Goal: Information Seeking & Learning: Check status

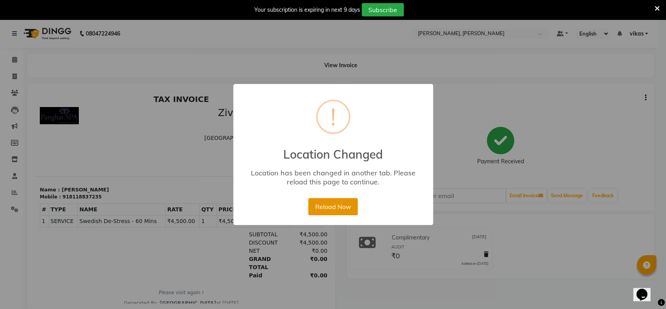
click at [324, 204] on button "Reload Now" at bounding box center [333, 206] width 50 height 17
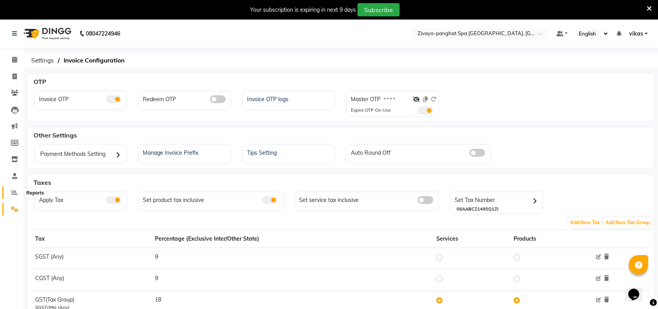
click at [8, 191] on span at bounding box center [15, 192] width 14 height 9
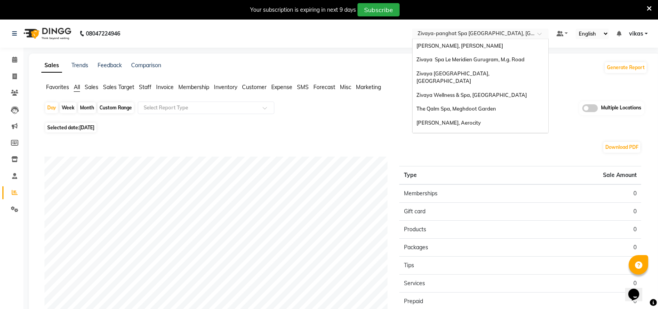
click at [442, 36] on input "text" at bounding box center [472, 34] width 113 height 8
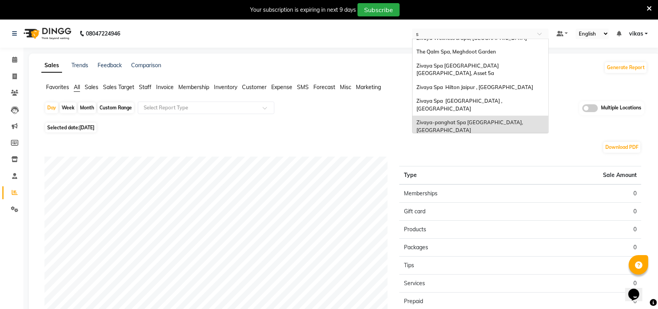
type input "sa"
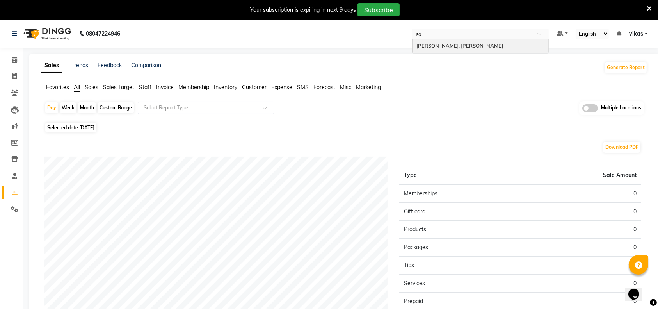
click at [439, 43] on span "[PERSON_NAME], [PERSON_NAME]" at bounding box center [459, 46] width 87 height 6
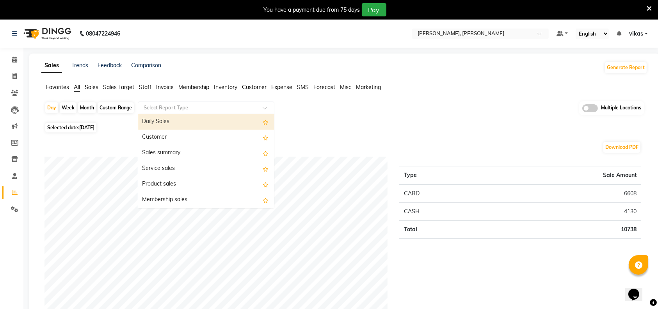
click at [178, 101] on div "Select Report Type" at bounding box center [206, 107] width 137 height 12
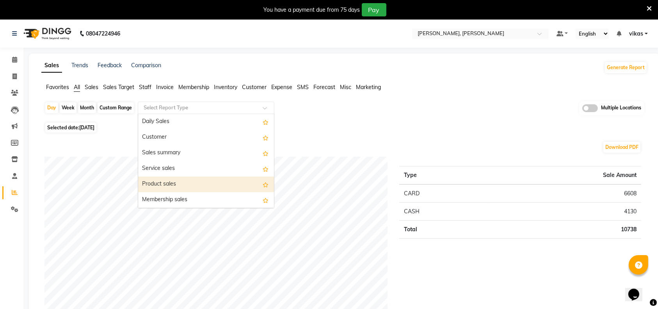
click at [178, 183] on div "Product sales" at bounding box center [206, 184] width 136 height 16
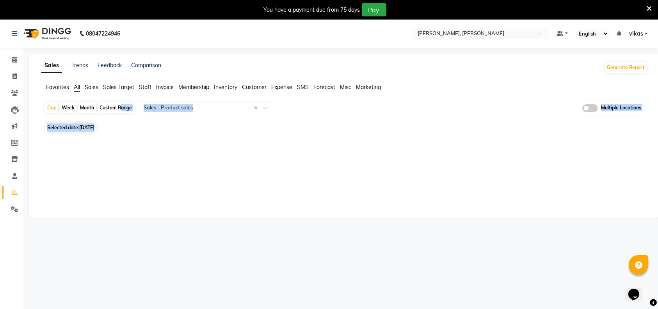
drag, startPoint x: 97, startPoint y: 125, endPoint x: 119, endPoint y: 107, distance: 28.5
click at [119, 107] on div "Day Week Month Custom Range Select Report Type × Sales - Product sales × Multip…" at bounding box center [344, 124] width 606 height 46
click at [119, 107] on div "Custom Range" at bounding box center [116, 107] width 36 height 11
select select "9"
select select "2025"
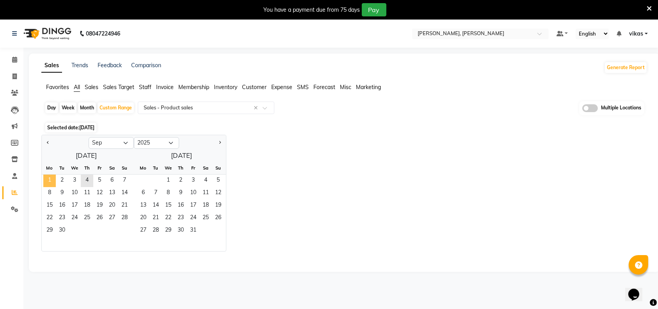
click at [45, 177] on span "1" at bounding box center [49, 180] width 12 height 12
click at [87, 177] on span "4" at bounding box center [87, 180] width 12 height 12
select select "full_report"
select select "csv"
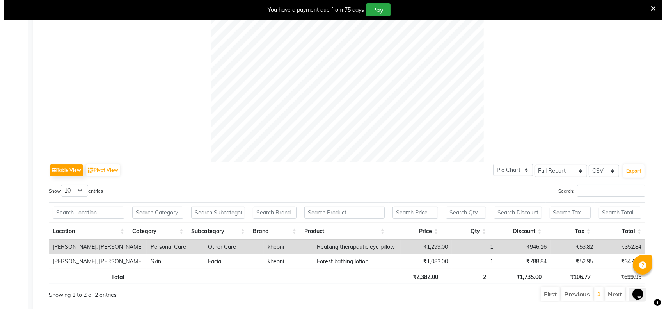
scroll to position [287, 0]
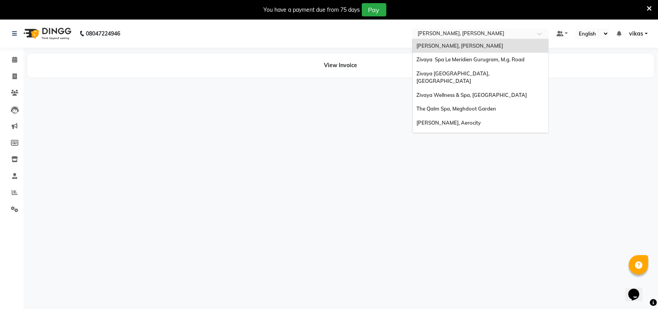
click at [469, 33] on input "text" at bounding box center [472, 34] width 113 height 8
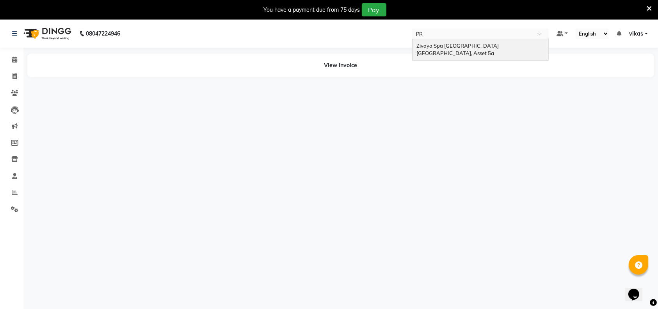
type input "PRI"
click at [454, 45] on span "Zivaya Spa Pride Plaza New Delhi, Asset 5a" at bounding box center [458, 50] width 84 height 14
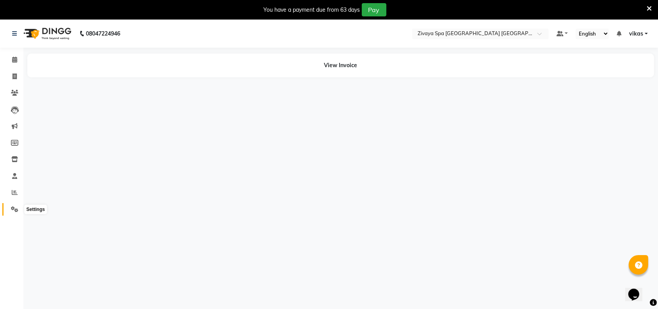
click at [12, 210] on icon at bounding box center [14, 209] width 7 height 6
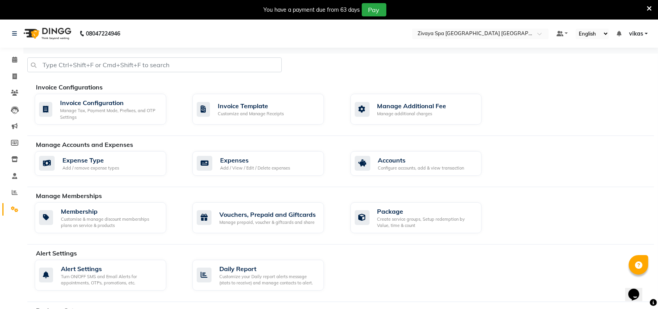
click at [98, 89] on div "Invoice Configurations" at bounding box center [348, 86] width 624 height 9
click at [105, 94] on div "Invoice Configuration Manage Tax, Payment Mode, Prefixes, and OTP Settings" at bounding box center [101, 109] width 132 height 31
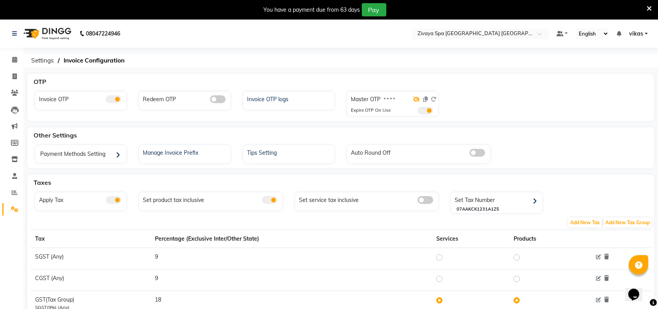
click at [416, 100] on icon at bounding box center [416, 98] width 7 height 5
click at [424, 115] on div "Master OTP 3413 Expire OTP On Use" at bounding box center [393, 104] width 89 height 23
click at [425, 113] on span at bounding box center [426, 111] width 16 height 8
click at [418, 112] on input "checkbox" at bounding box center [418, 112] width 0 height 0
click at [469, 33] on input "text" at bounding box center [472, 34] width 113 height 8
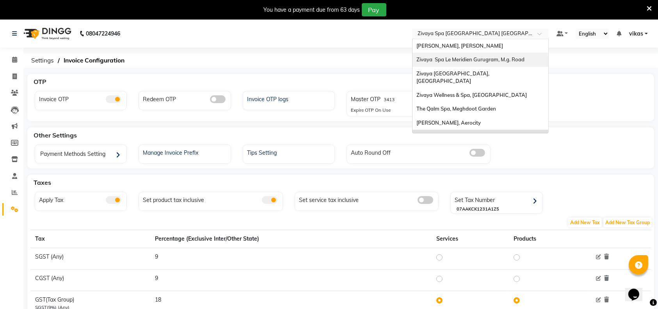
click at [466, 58] on span "Zivaya Spa Le Meridien Gurugram, M.g. Road" at bounding box center [470, 59] width 108 height 6
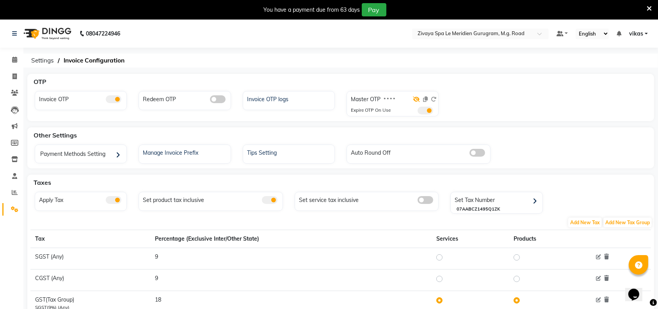
click at [417, 98] on icon at bounding box center [416, 98] width 7 height 5
click at [427, 100] on icon at bounding box center [425, 98] width 5 height 5
click at [12, 193] on icon at bounding box center [15, 192] width 6 height 6
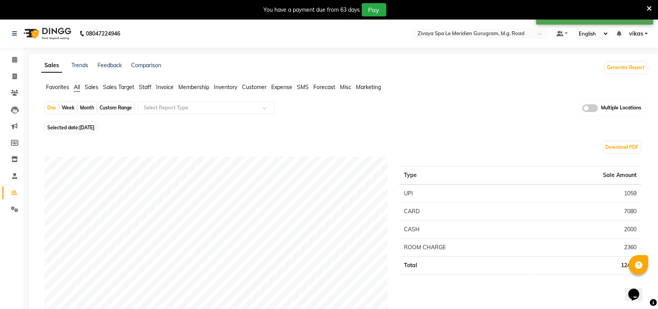
click at [88, 128] on span "[DATE]" at bounding box center [86, 127] width 15 height 6
select select "9"
select select "2025"
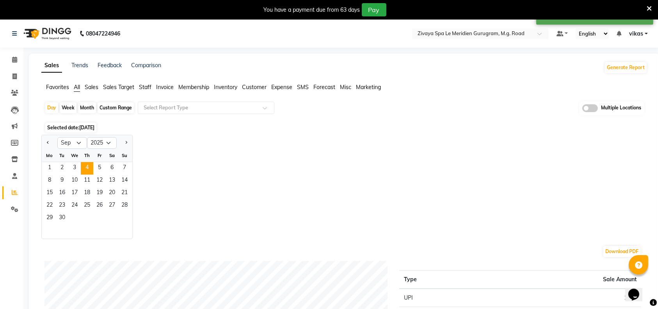
click at [86, 130] on span "[DATE]" at bounding box center [86, 127] width 15 height 6
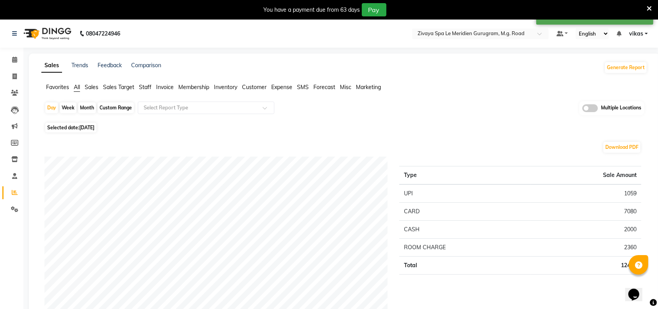
click at [94, 124] on span "[DATE]" at bounding box center [86, 127] width 15 height 6
select select "9"
select select "2025"
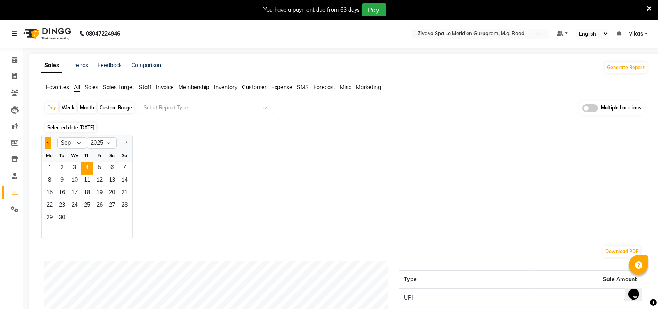
click at [50, 142] on button "Previous month" at bounding box center [48, 143] width 6 height 12
select select "8"
click at [114, 216] on span "30" at bounding box center [112, 218] width 12 height 12
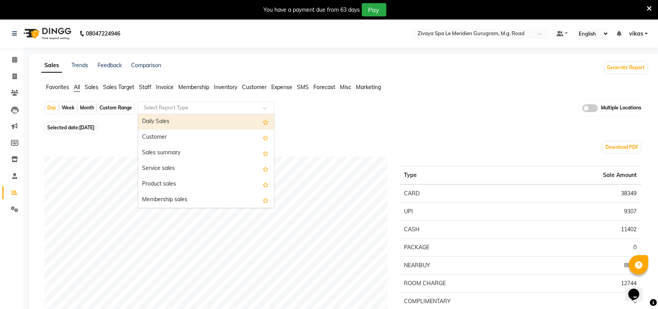
click at [180, 108] on input "text" at bounding box center [198, 108] width 112 height 8
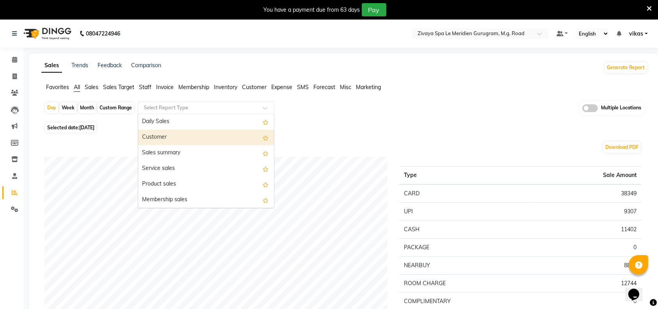
click at [174, 134] on div "Customer" at bounding box center [206, 138] width 136 height 16
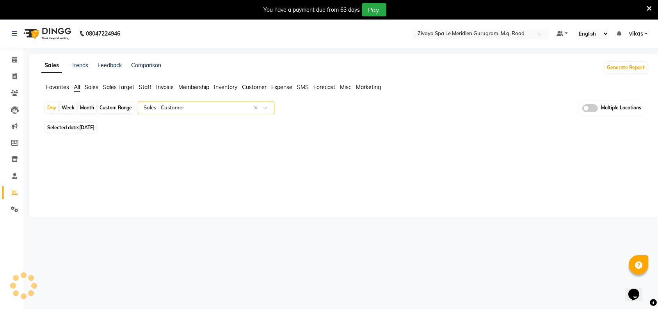
select select "full_report"
select select "csv"
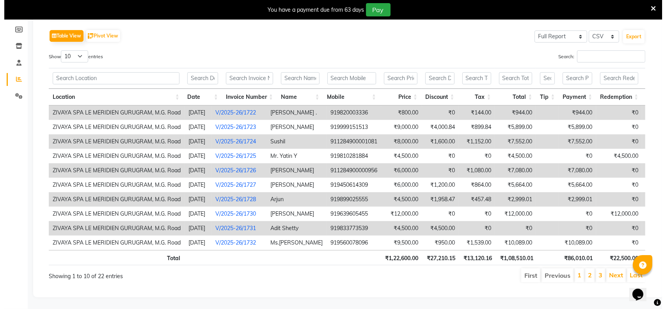
scroll to position [0, 62]
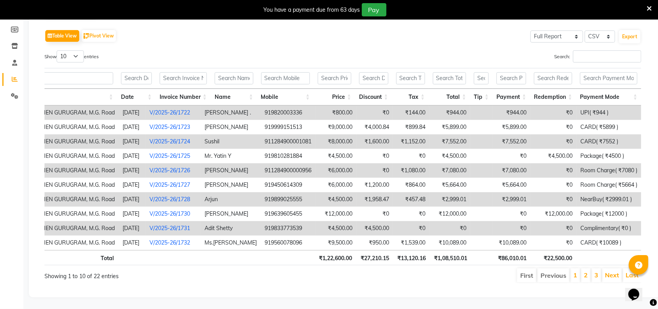
click at [169, 224] on link "V/2025-26/1731" at bounding box center [169, 227] width 41 height 7
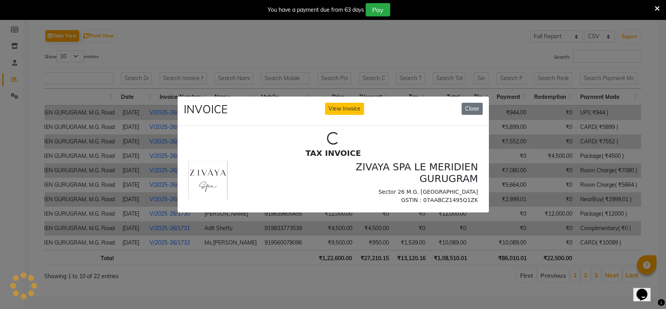
scroll to position [0, 0]
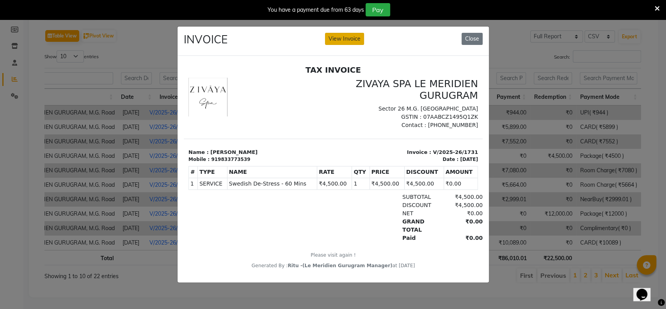
click at [347, 33] on button "View Invoice" at bounding box center [344, 39] width 39 height 12
